Goal: Transaction & Acquisition: Purchase product/service

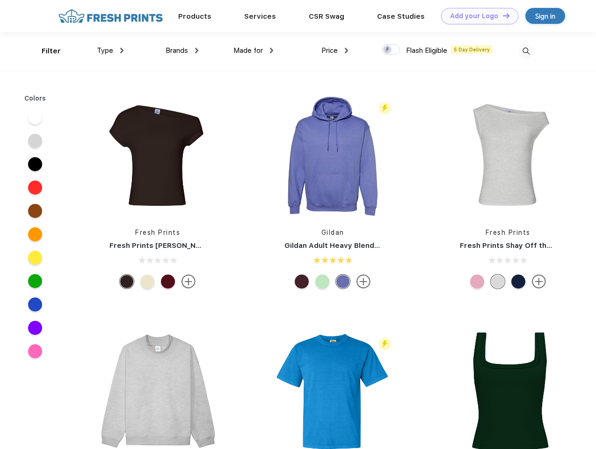
click at [476, 16] on link "Add your Logo Design Tool" at bounding box center [479, 16] width 77 height 16
click at [0, 0] on div "Design Tool" at bounding box center [0, 0] width 0 height 0
click at [502, 15] on link "Add your Logo Design Tool" at bounding box center [479, 16] width 77 height 16
click at [45, 51] on div "Filter" at bounding box center [51, 51] width 19 height 11
click at [110, 51] on span "Type" at bounding box center [105, 50] width 16 height 8
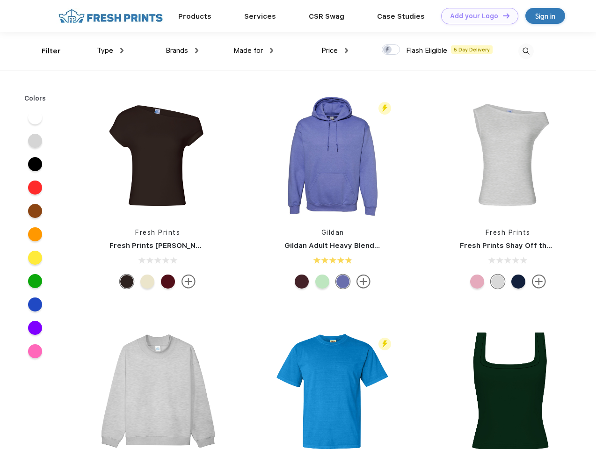
click at [182, 51] on span "Brands" at bounding box center [177, 50] width 22 height 8
click at [254, 51] on span "Made for" at bounding box center [248, 50] width 29 height 8
click at [335, 51] on span "Price" at bounding box center [330, 50] width 16 height 8
click at [391, 50] on div at bounding box center [391, 49] width 18 height 10
click at [388, 50] on input "checkbox" at bounding box center [385, 47] width 6 height 6
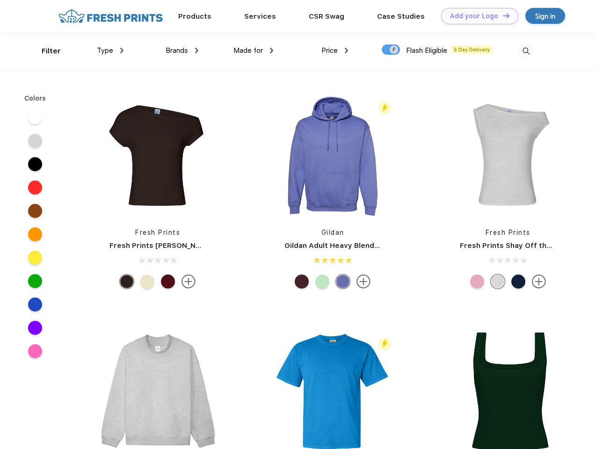
click at [526, 51] on img at bounding box center [526, 51] width 15 height 15
